Goal: Transaction & Acquisition: Purchase product/service

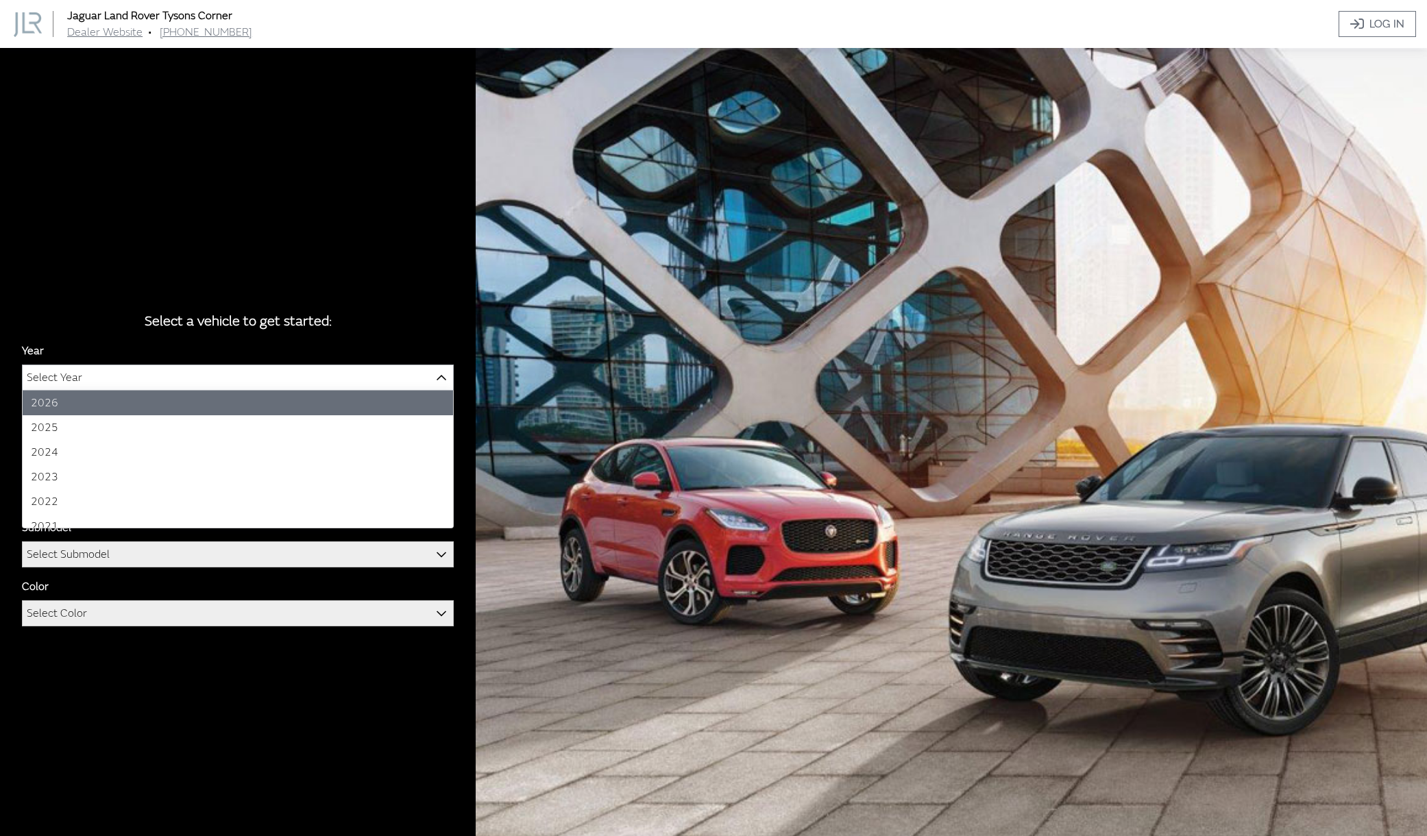
click at [336, 377] on span "Select Year" at bounding box center [238, 377] width 430 height 25
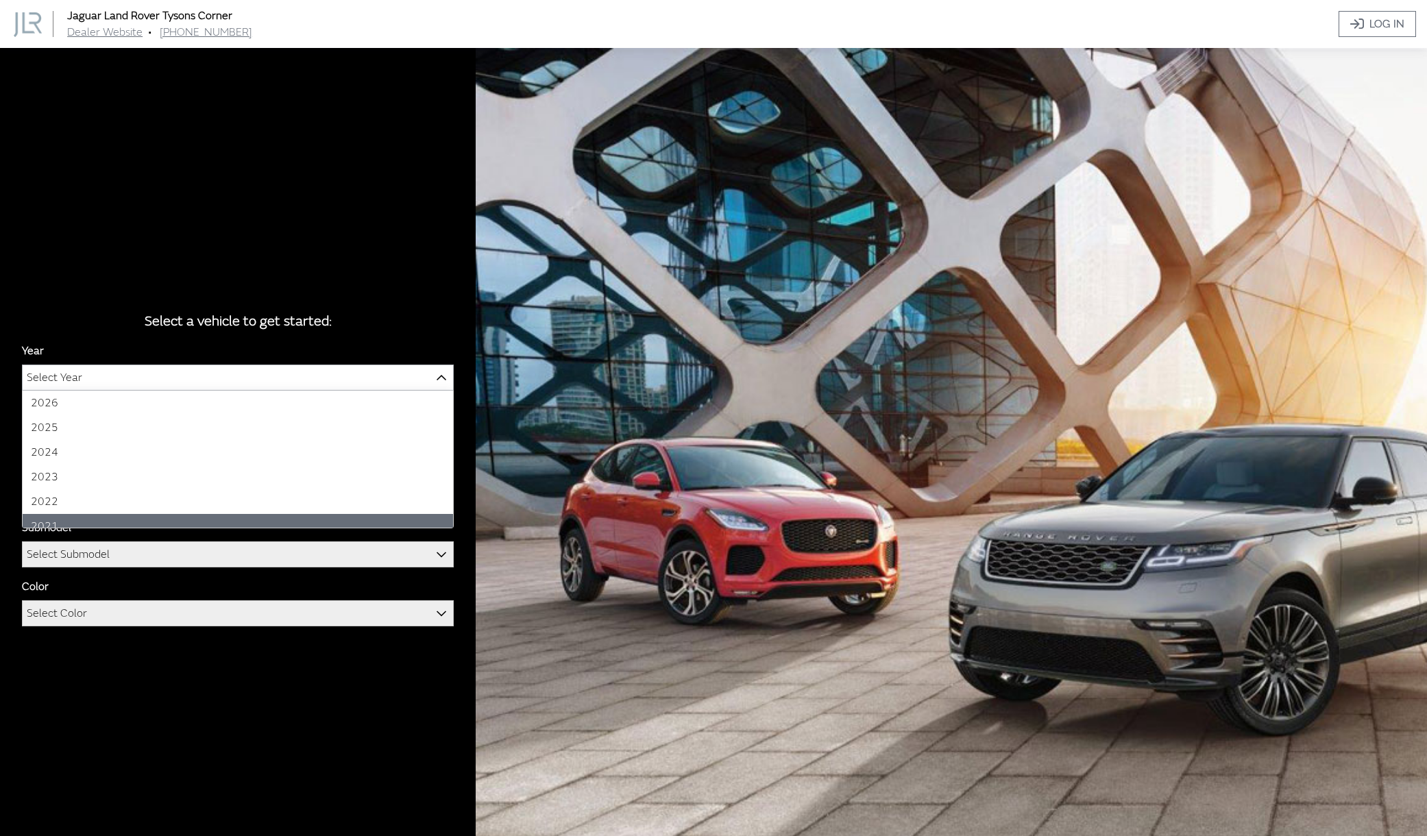
select select "39"
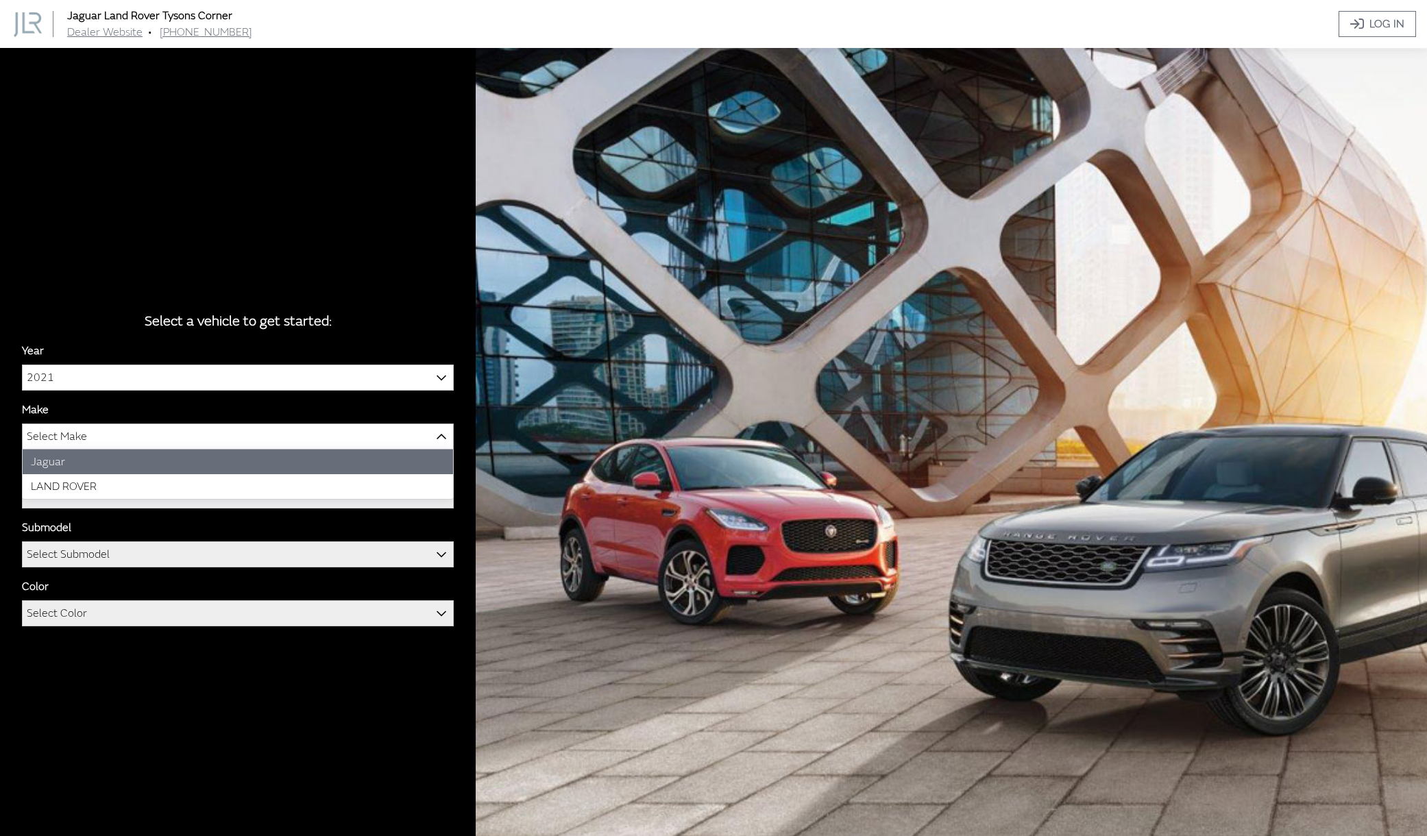
click at [231, 436] on span "Select Make" at bounding box center [238, 436] width 430 height 25
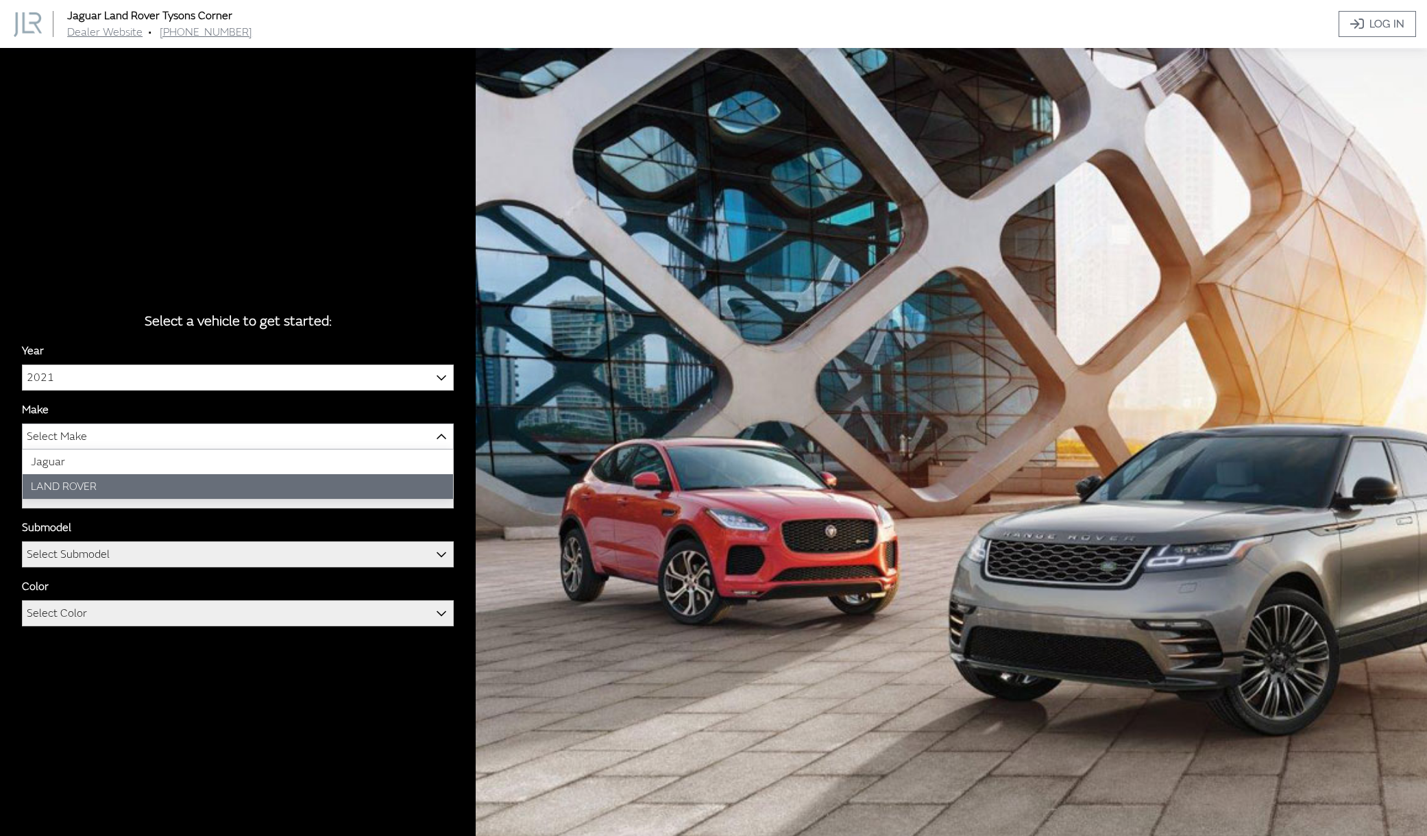
select select "39"
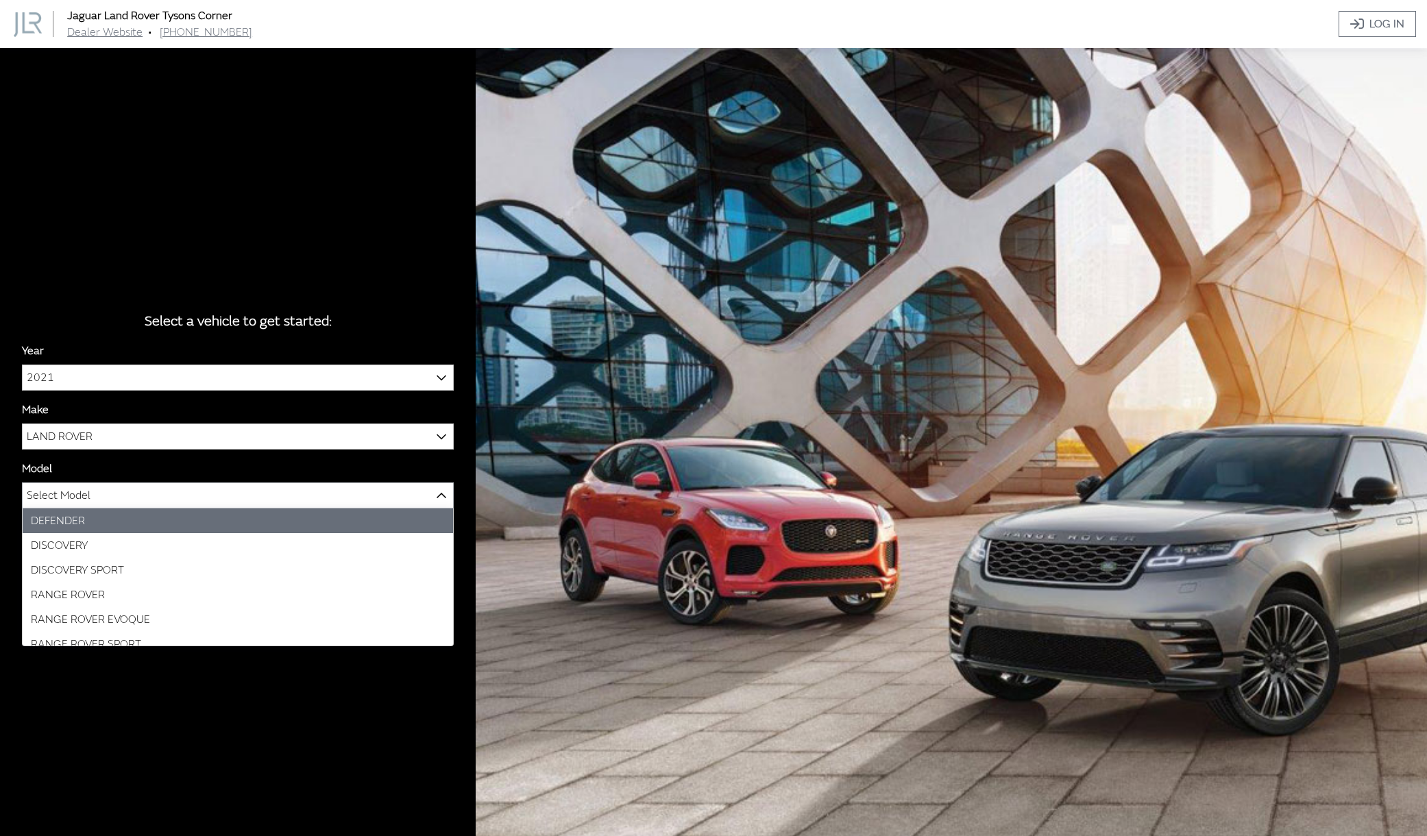
click at [223, 501] on span "Select Model" at bounding box center [238, 495] width 430 height 25
select select "1070"
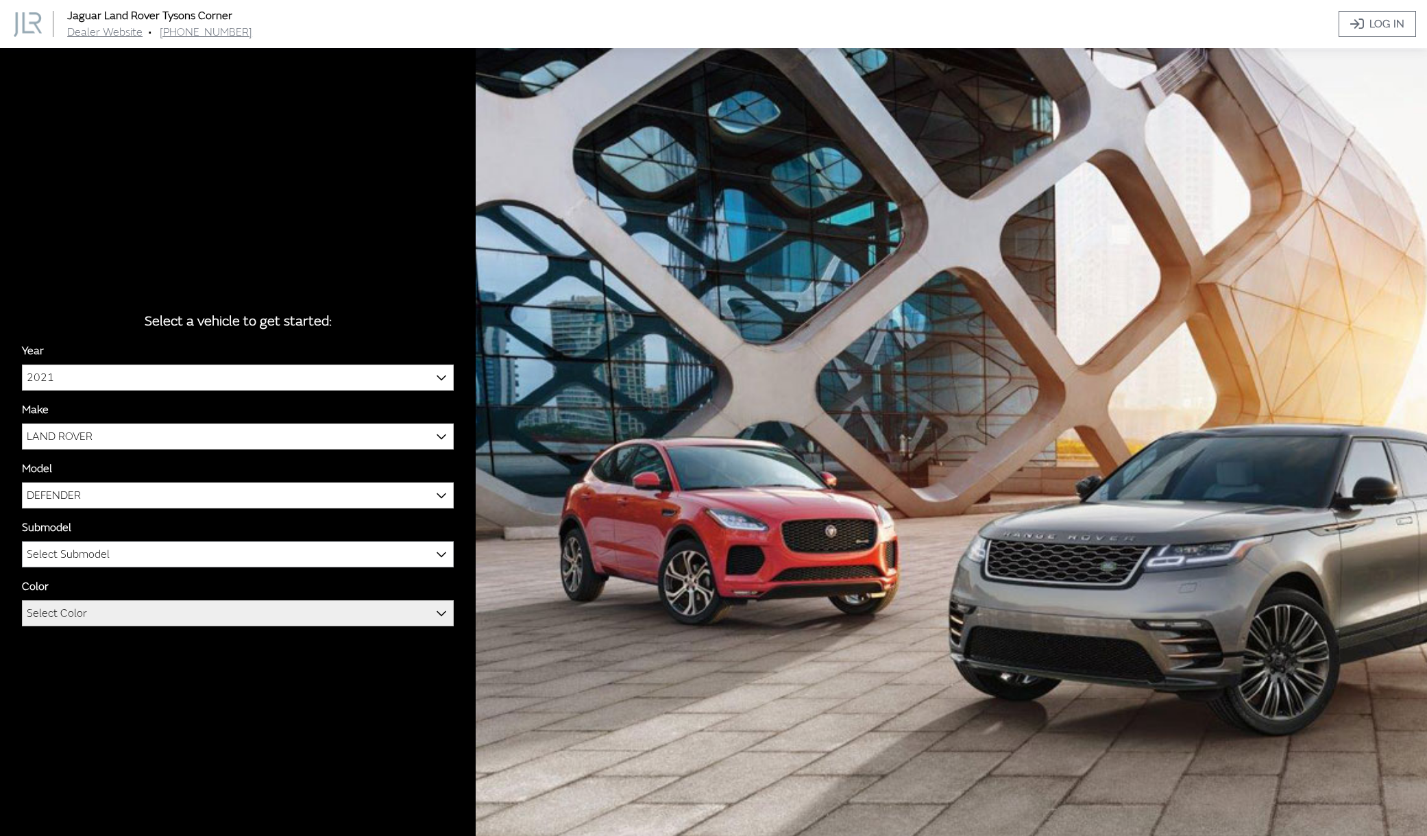
drag, startPoint x: 220, startPoint y: 555, endPoint x: 213, endPoint y: 550, distance: 8.4
click at [219, 555] on span "Select Submodel" at bounding box center [238, 554] width 430 height 25
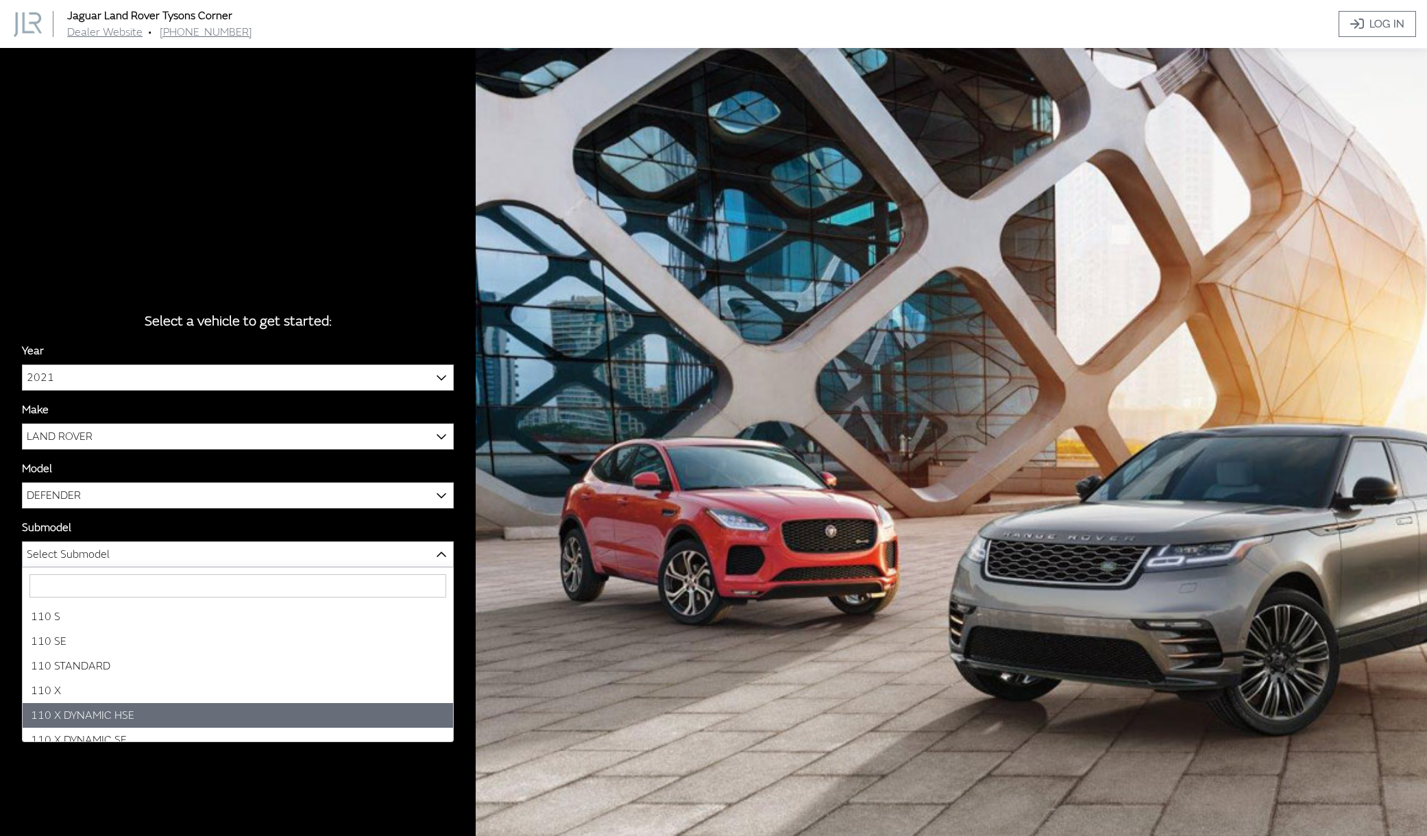
select select "3435"
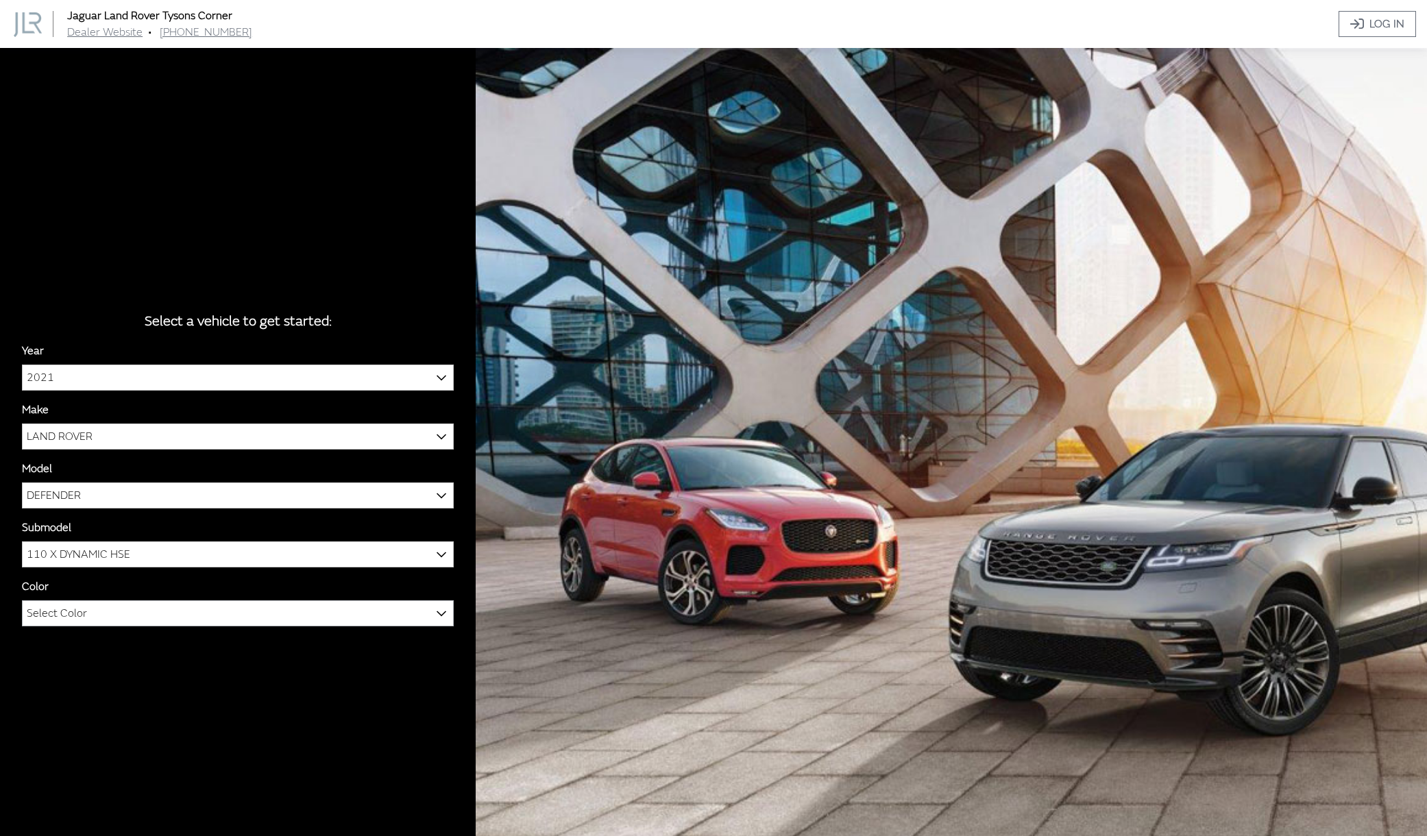
click at [171, 609] on span "Select Color" at bounding box center [238, 613] width 430 height 25
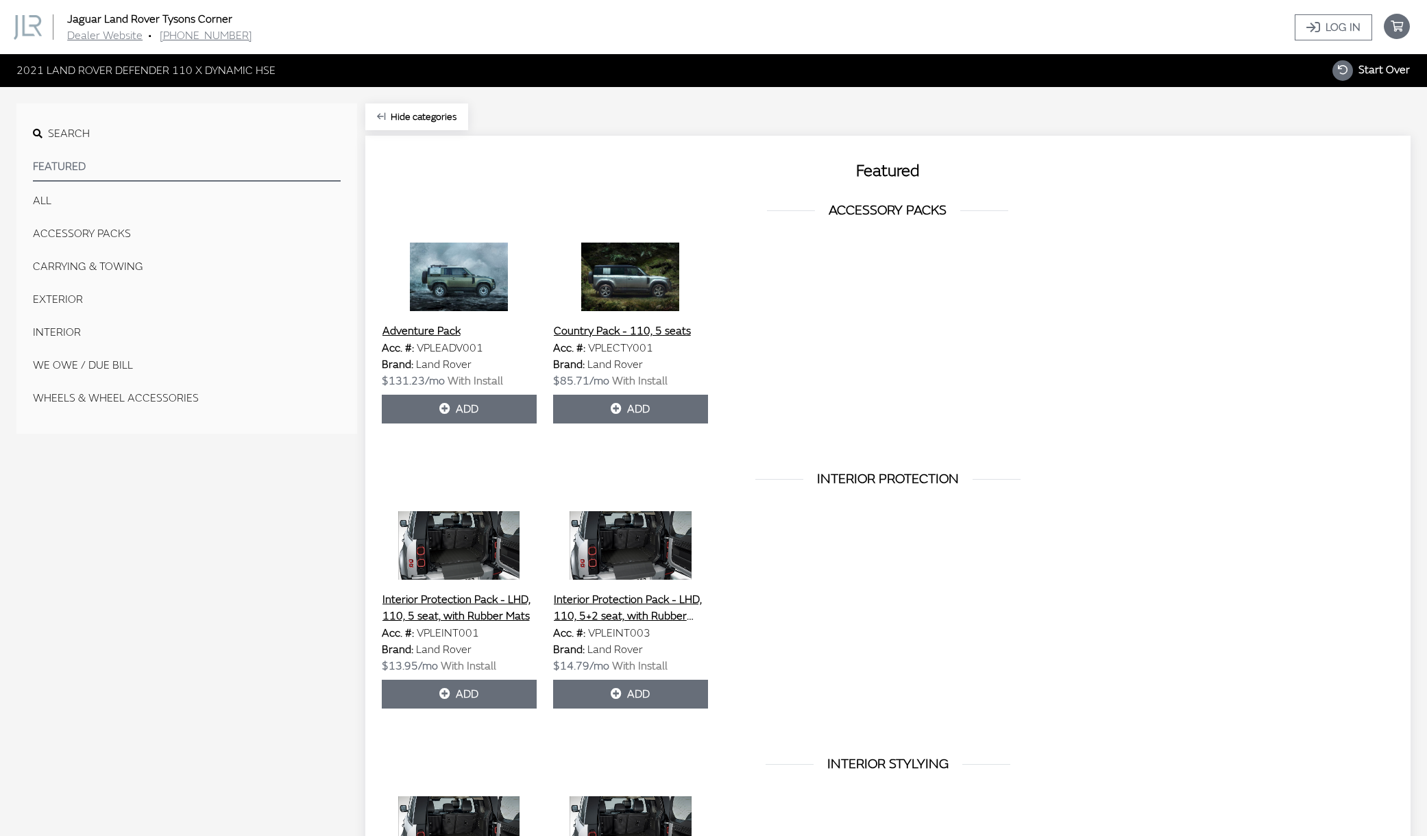
click at [58, 301] on button "EXTERIOR" at bounding box center [187, 299] width 308 height 27
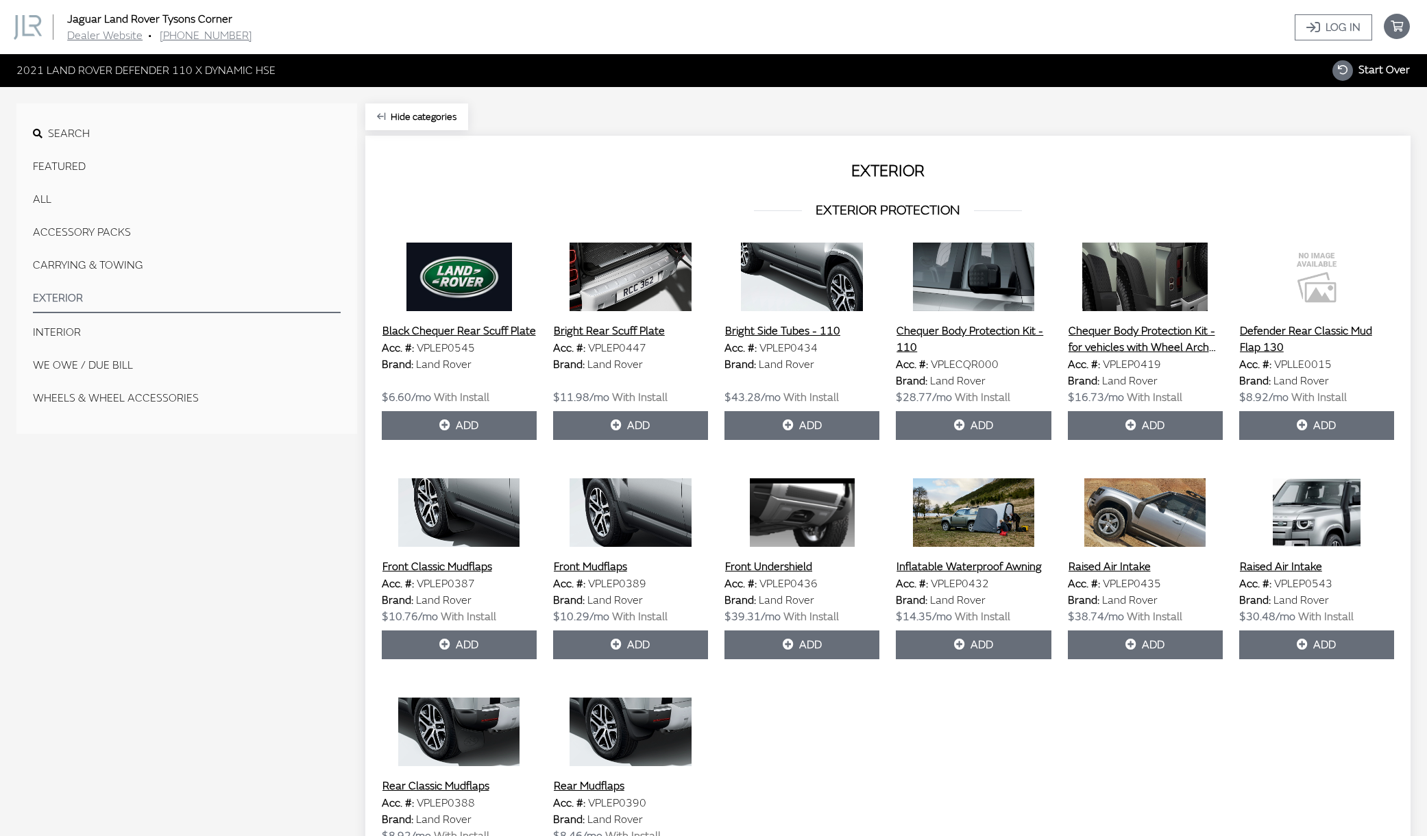
click at [88, 262] on button "CARRYING & TOWING" at bounding box center [187, 265] width 308 height 27
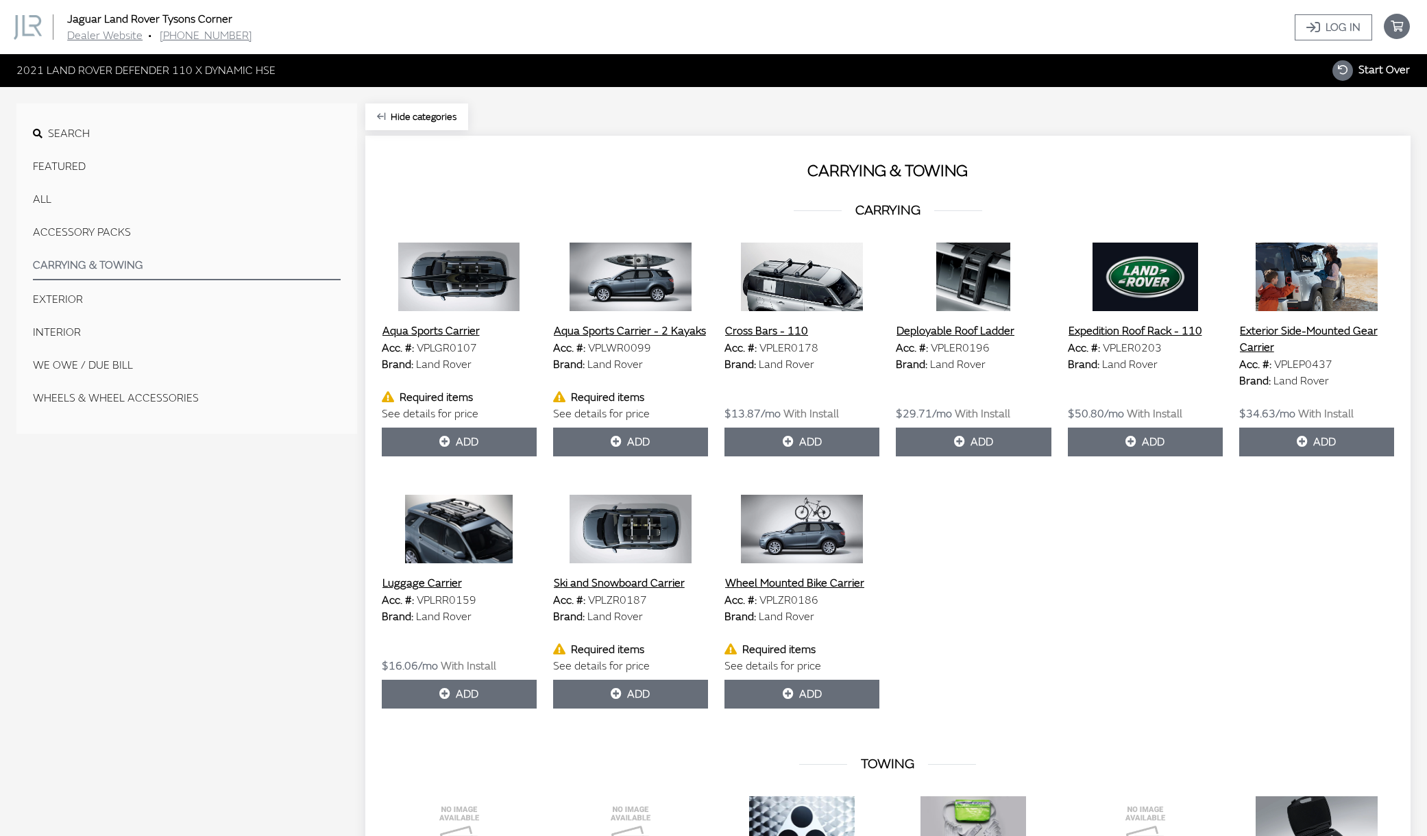
click at [1145, 330] on button "Expedition Roof Rack - 110" at bounding box center [1135, 331] width 135 height 18
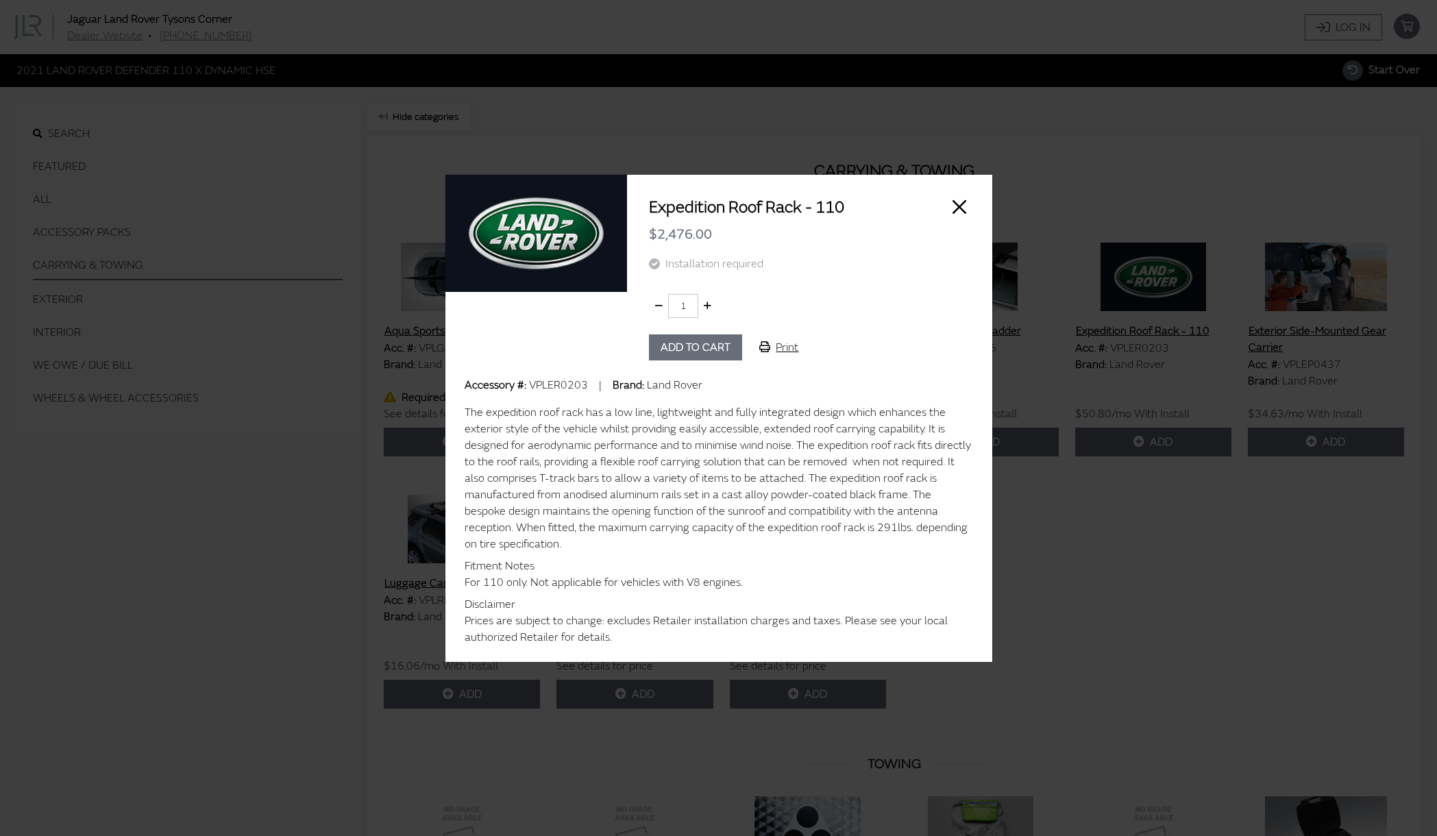
click at [957, 203] on button "Close" at bounding box center [959, 207] width 21 height 21
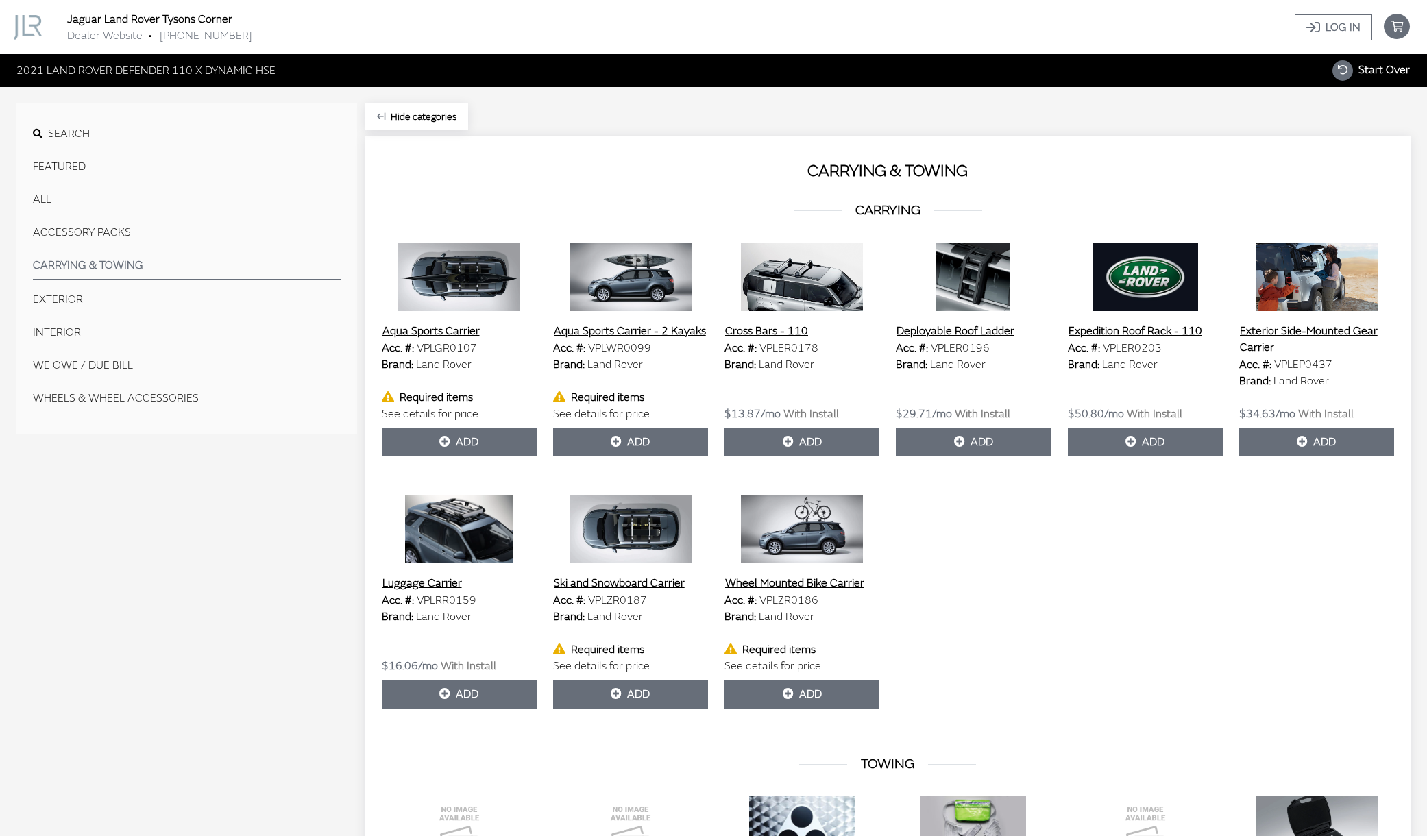
click at [799, 269] on img at bounding box center [801, 277] width 155 height 69
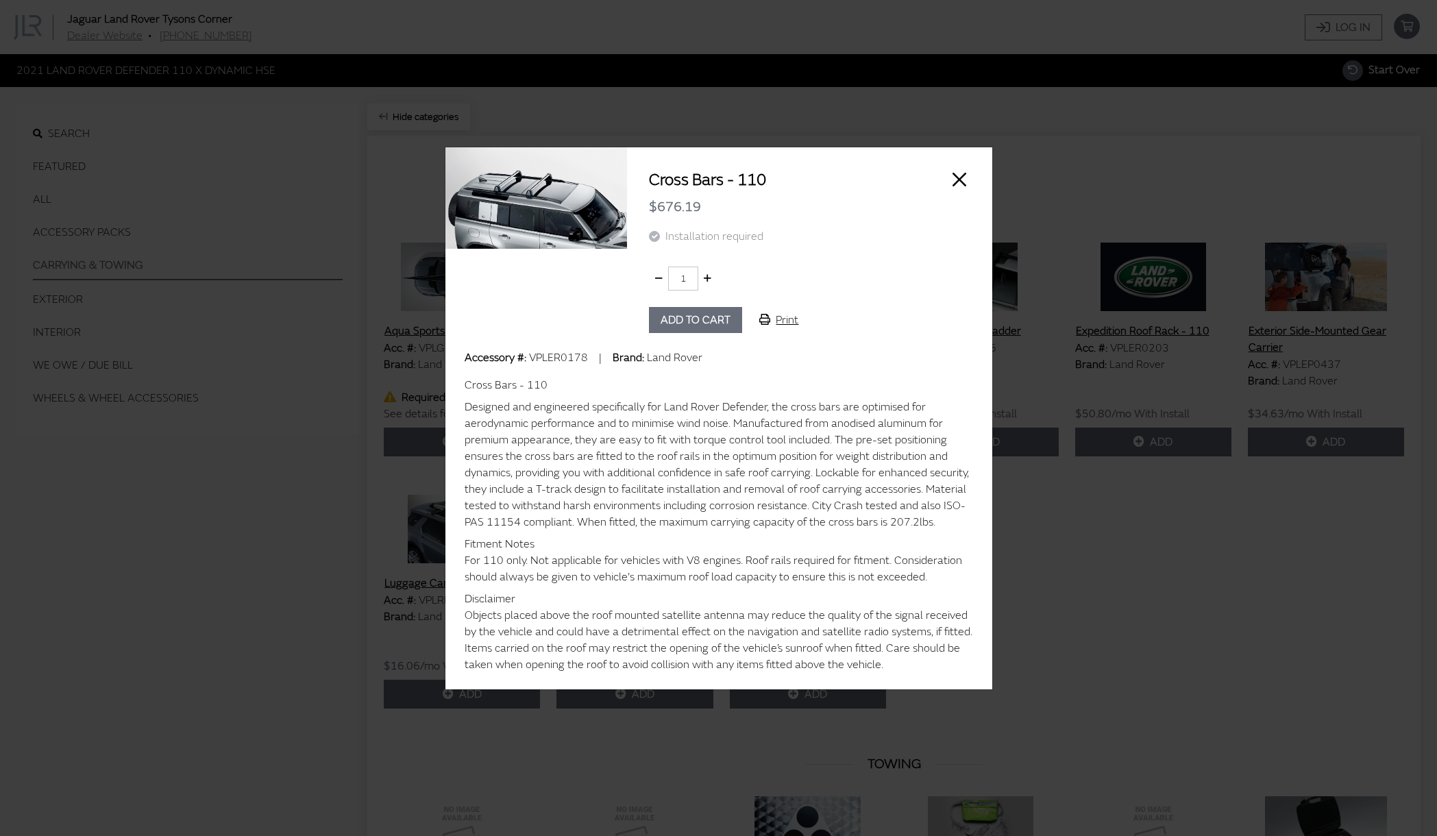
click at [963, 175] on button "Close" at bounding box center [959, 179] width 21 height 21
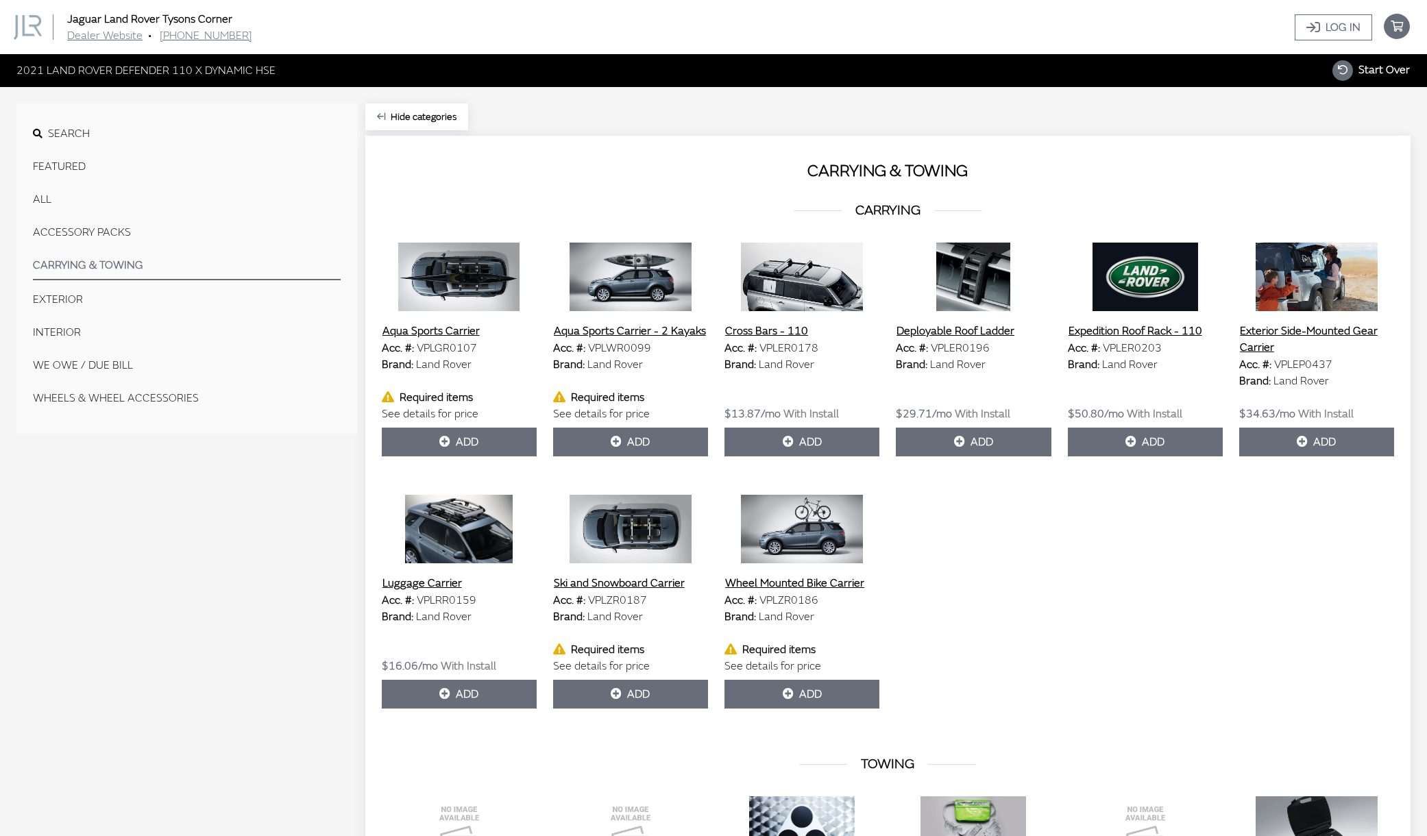
click at [1123, 293] on img at bounding box center [1145, 277] width 155 height 69
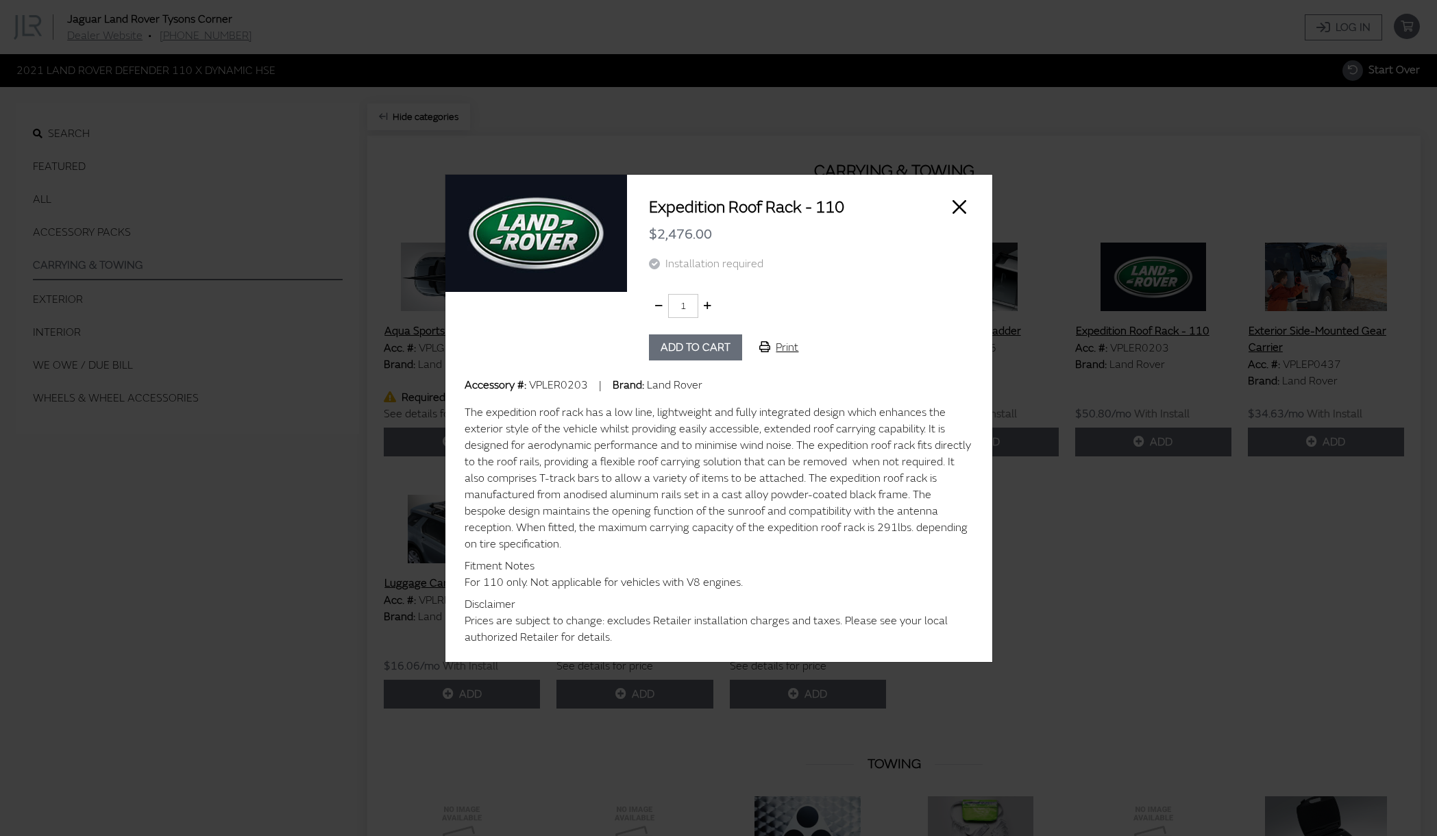
click at [958, 210] on button "Close" at bounding box center [959, 207] width 21 height 21
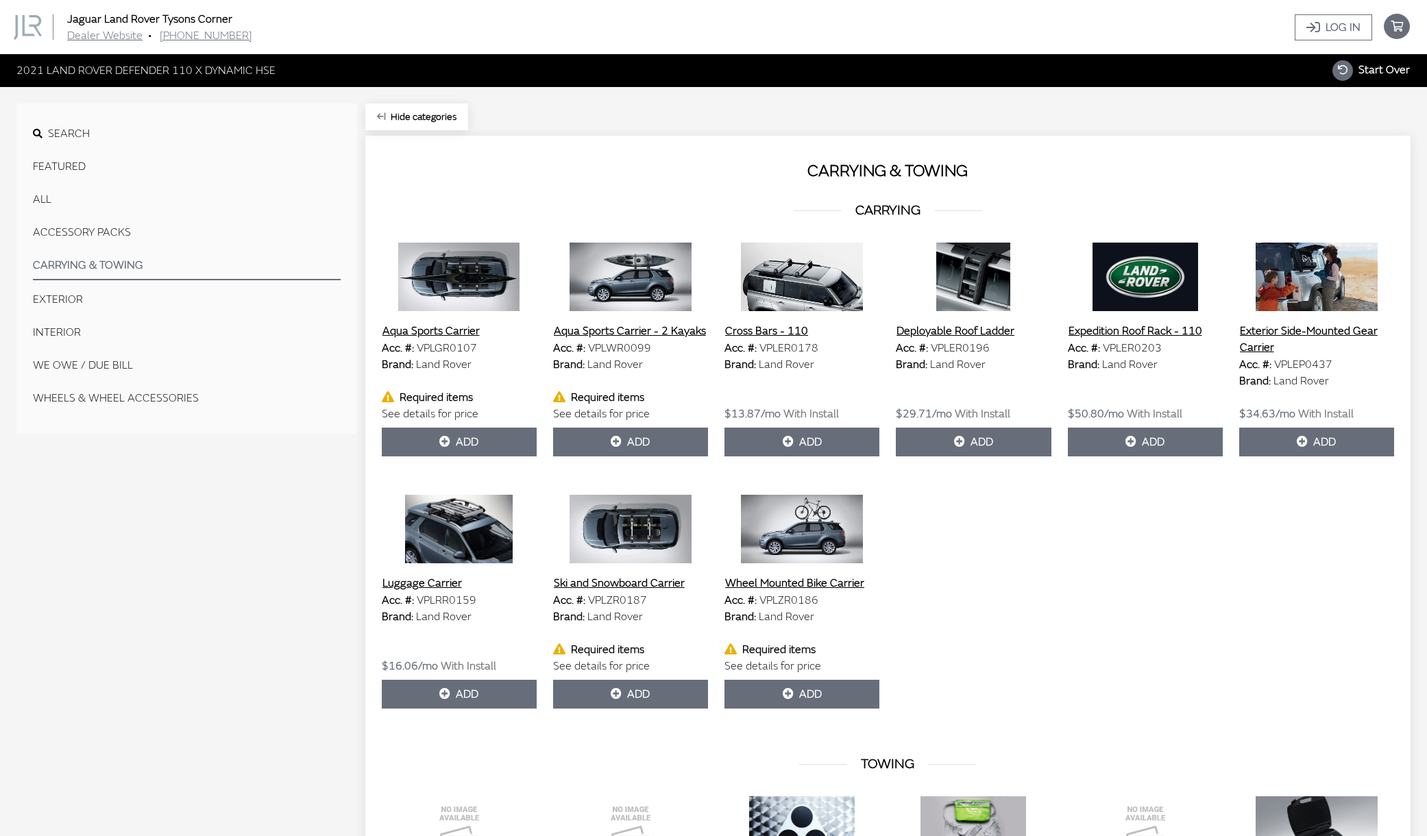
click at [952, 328] on button "Deployable Roof Ladder" at bounding box center [955, 331] width 119 height 18
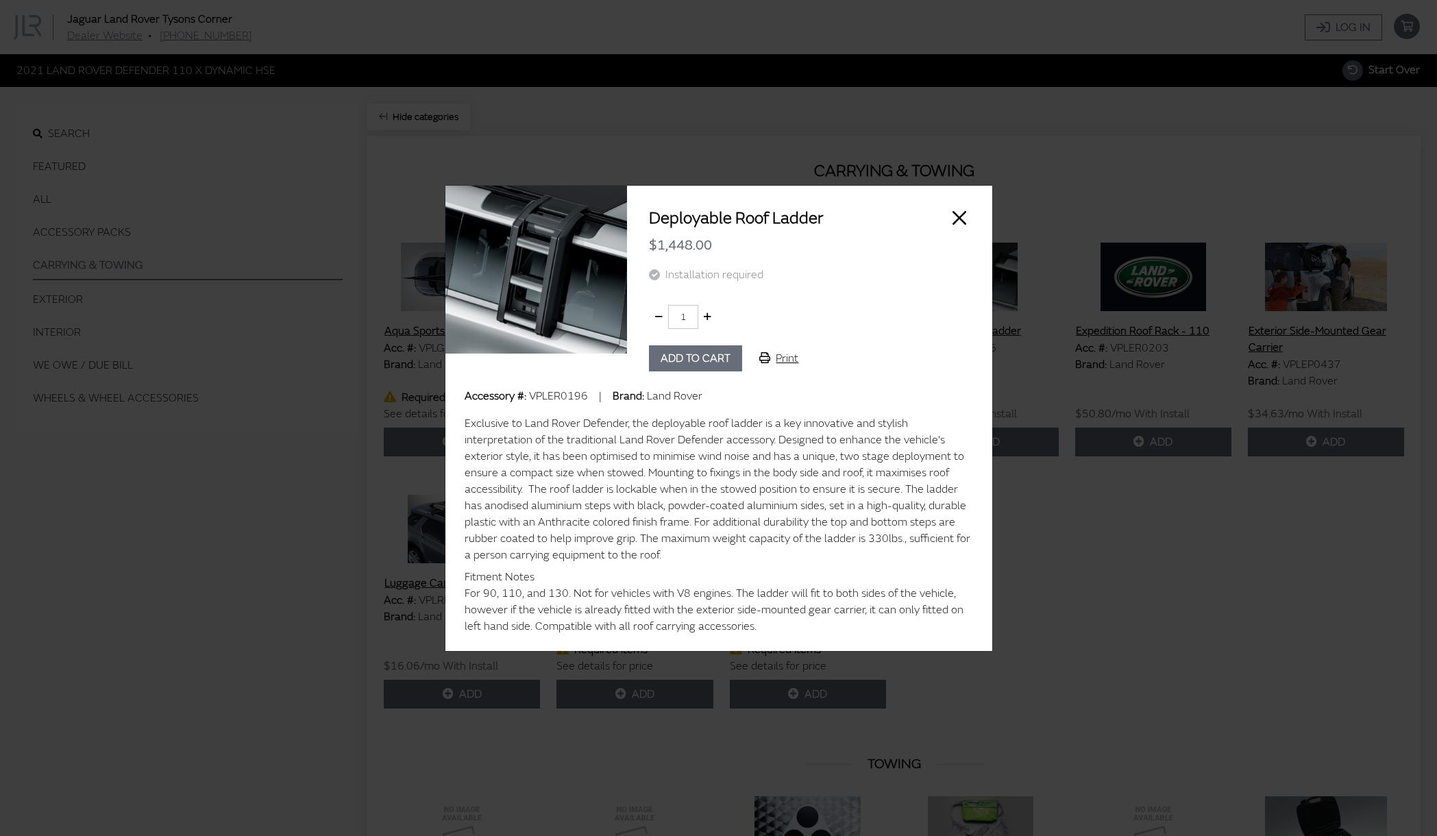
click at [957, 215] on button "Close" at bounding box center [959, 218] width 21 height 21
